Goal: Transaction & Acquisition: Purchase product/service

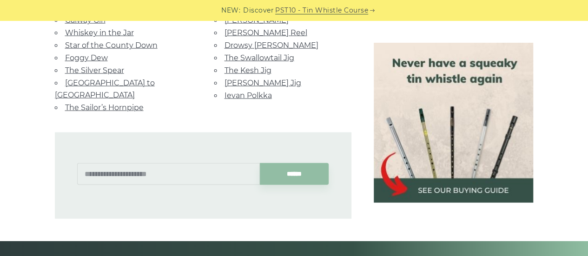
scroll to position [920, 0]
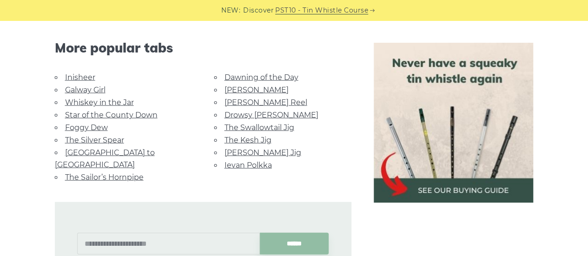
click at [420, 146] on img at bounding box center [454, 123] width 160 height 160
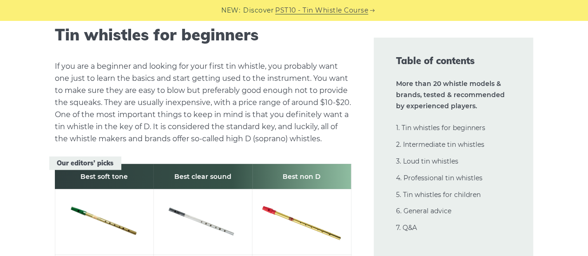
scroll to position [1255, 0]
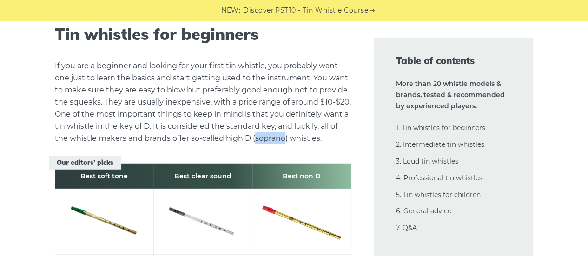
drag, startPoint x: 255, startPoint y: 138, endPoint x: 285, endPoint y: 138, distance: 29.3
click at [285, 138] on p "If you are a beginner and looking for your first tin whistle, you probably want…" at bounding box center [203, 102] width 297 height 85
copy p "soprano"
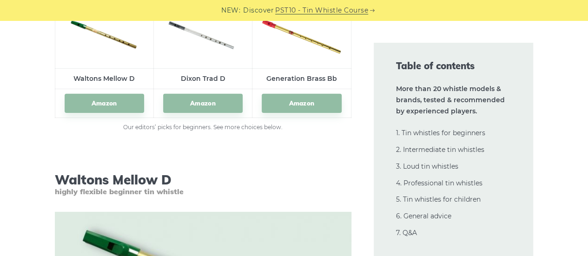
scroll to position [1395, 0]
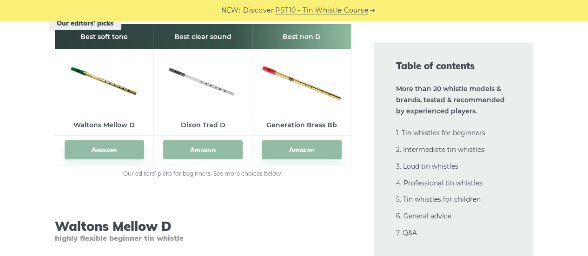
click at [189, 148] on link "Amazon" at bounding box center [203, 149] width 80 height 19
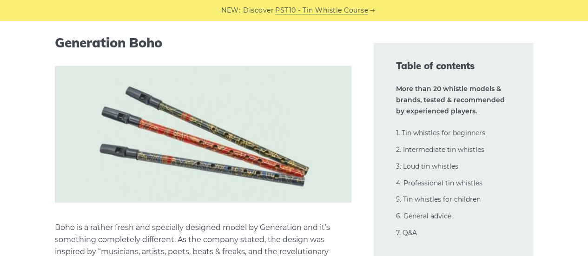
scroll to position [18752, 0]
